Goal: Find specific page/section: Find specific page/section

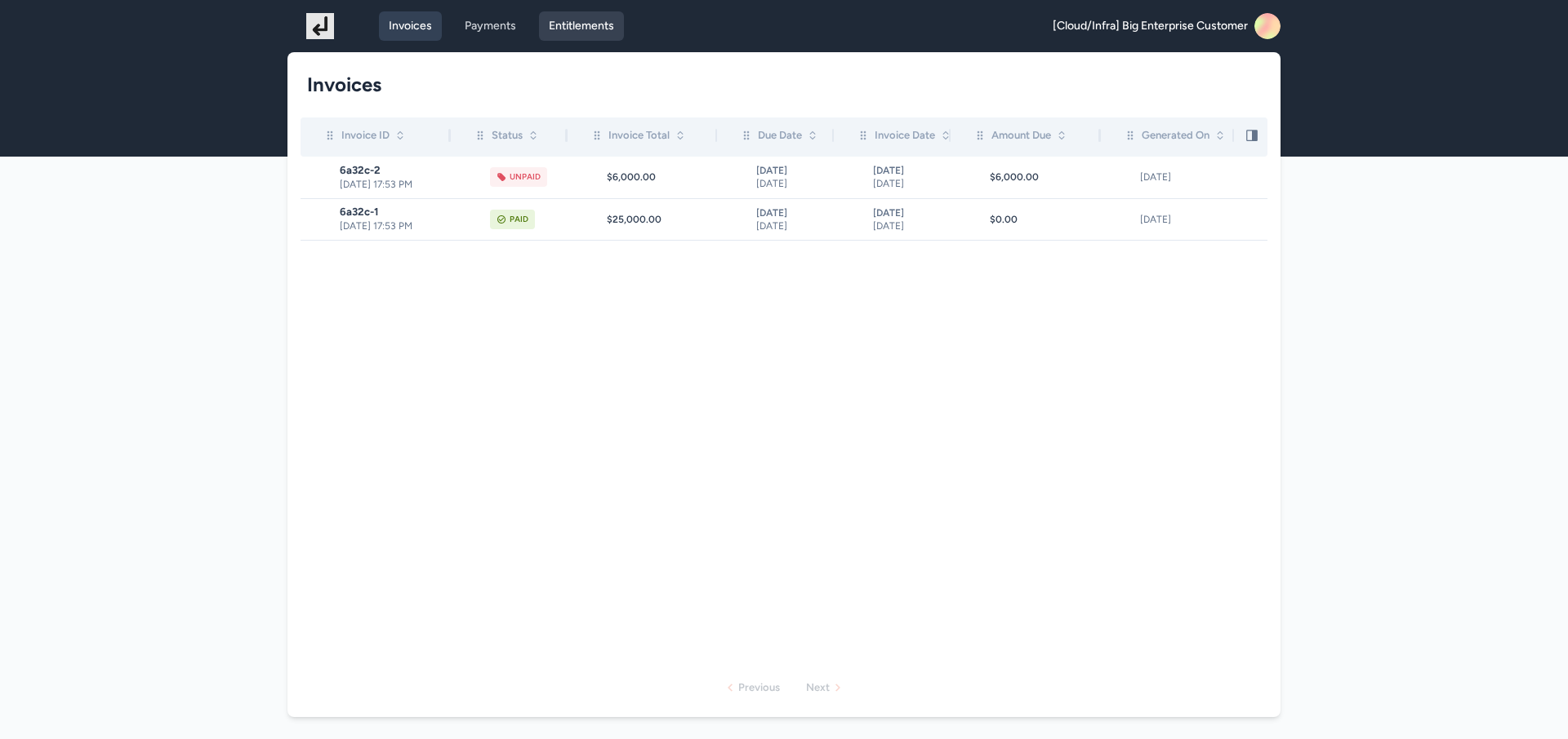
click at [585, 27] on link "Entitlements" at bounding box center [581, 26] width 85 height 29
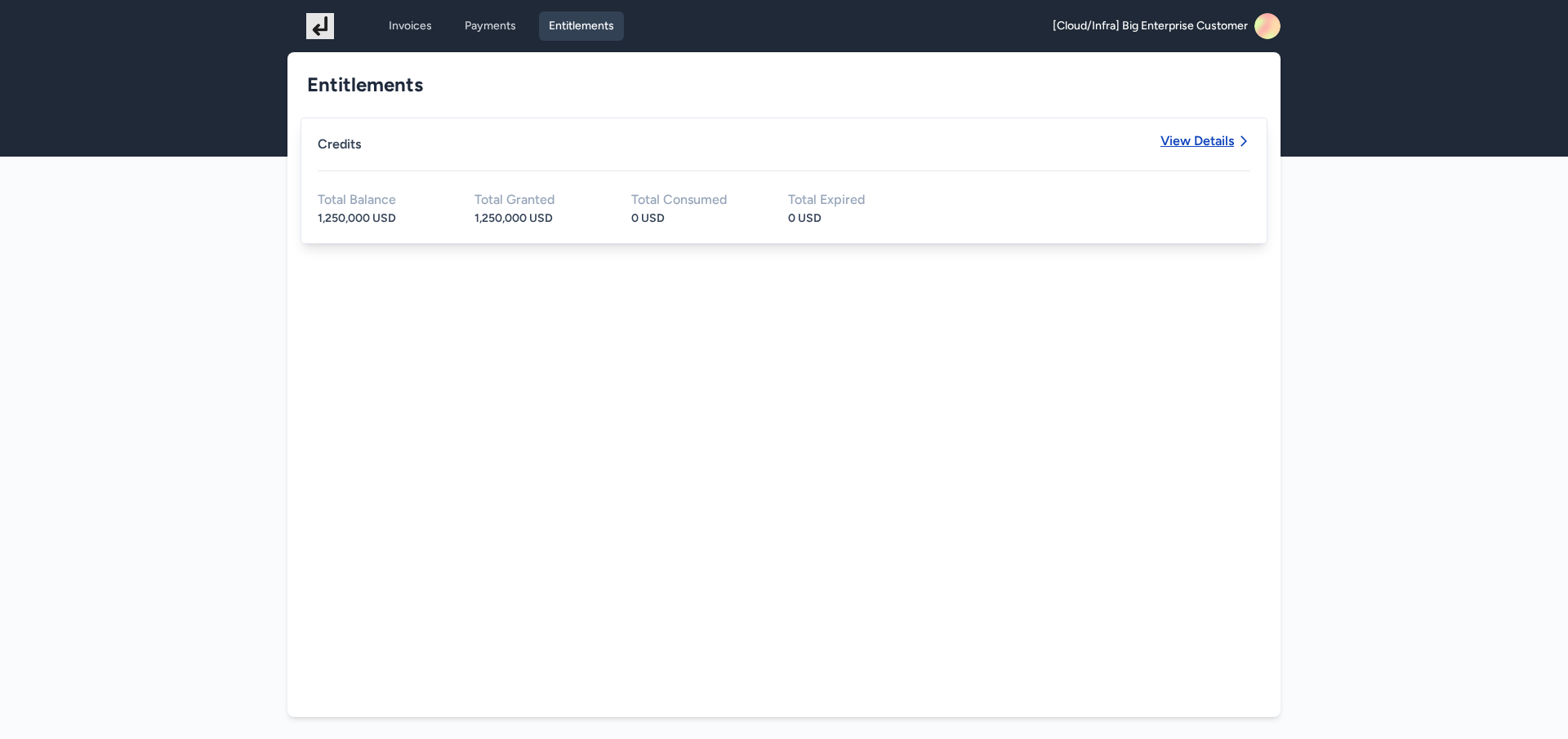
click at [1182, 136] on span "View Details" at bounding box center [1197, 141] width 73 height 13
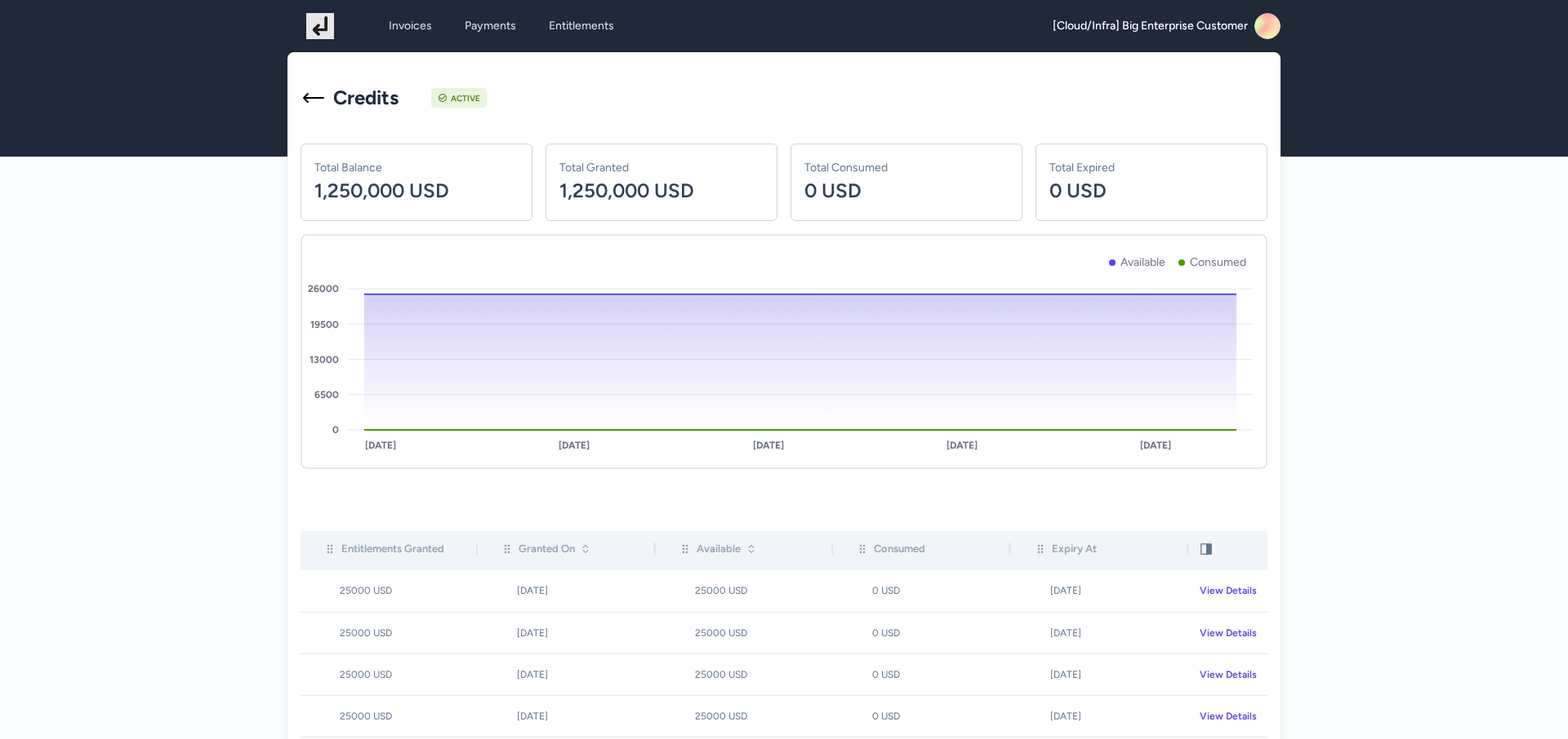
click at [1266, 28] on rect at bounding box center [1267, 25] width 26 height 26
